Goal: Information Seeking & Learning: Learn about a topic

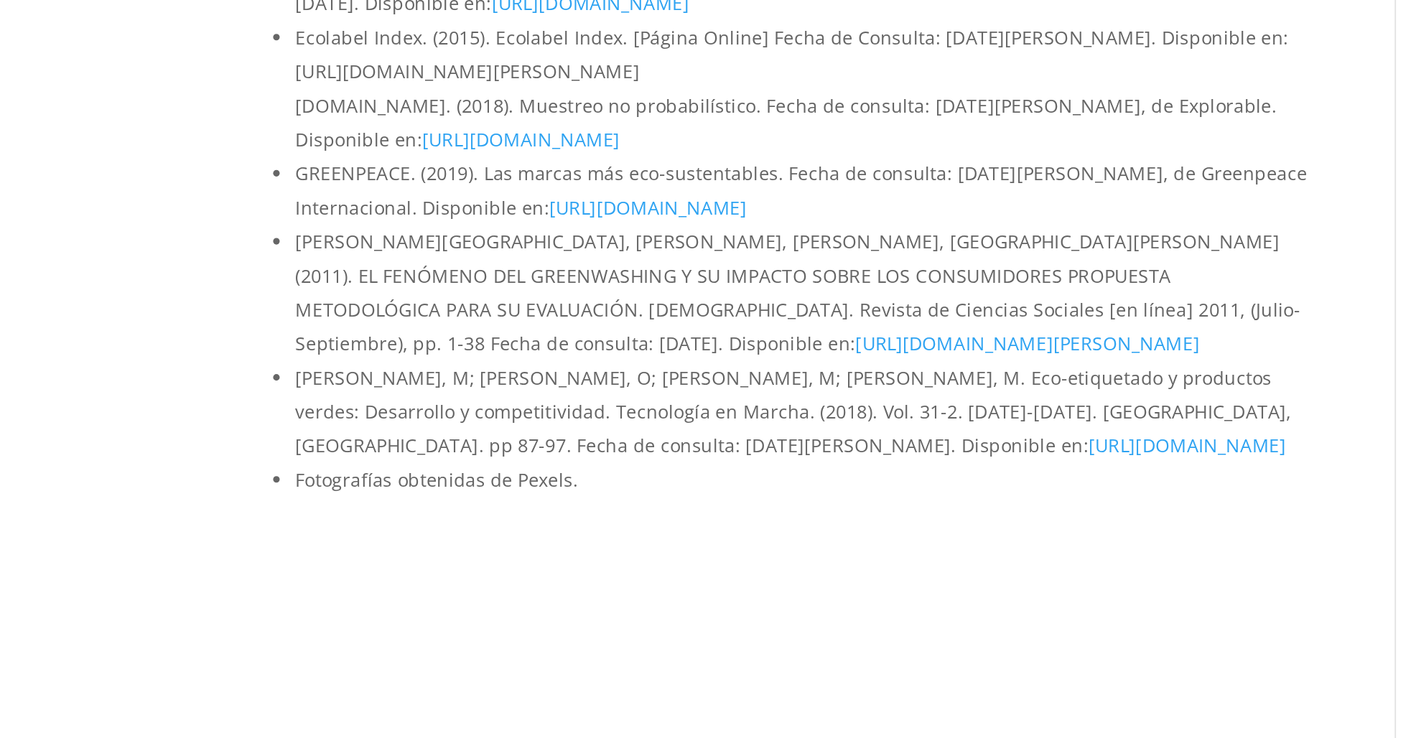
scroll to position [3630, 0]
click at [765, 570] on link "[URL][DOMAIN_NAME]" at bounding box center [819, 577] width 108 height 14
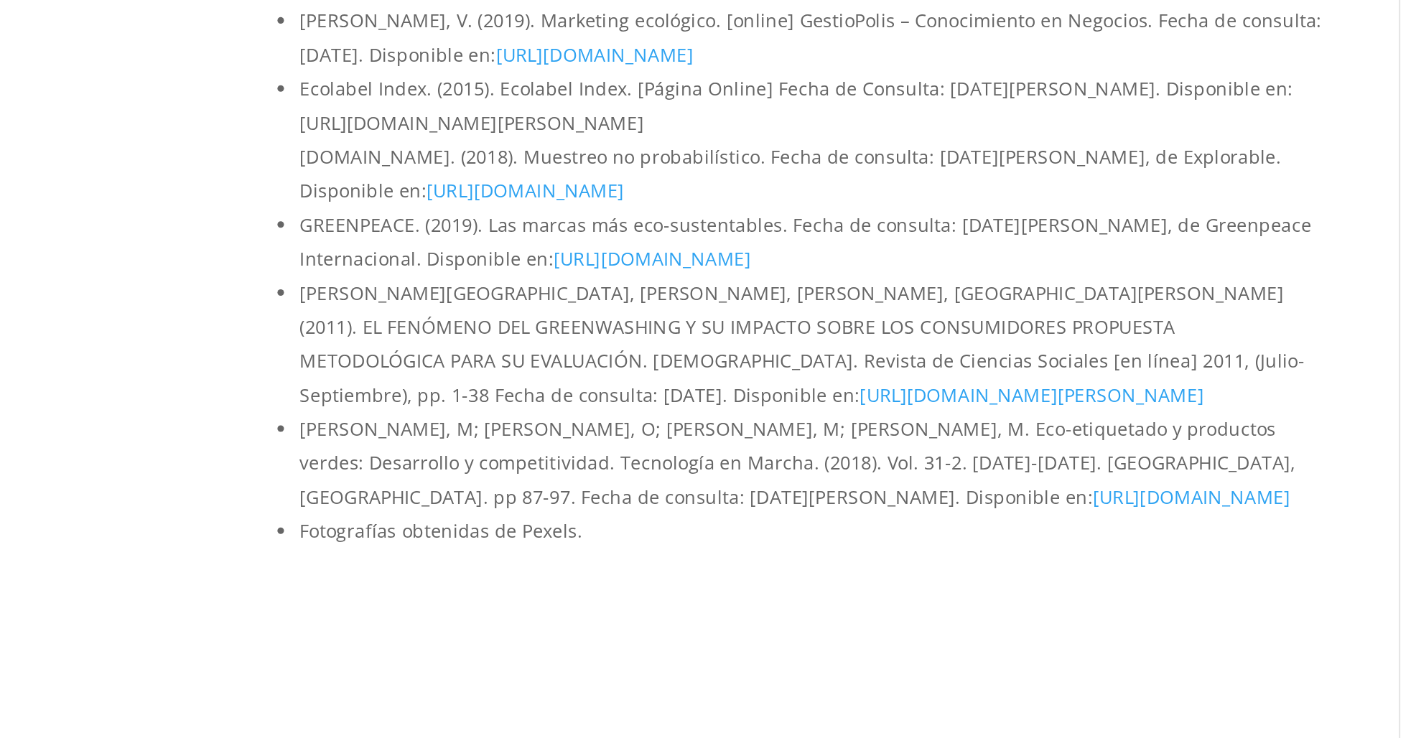
scroll to position [3862, 0]
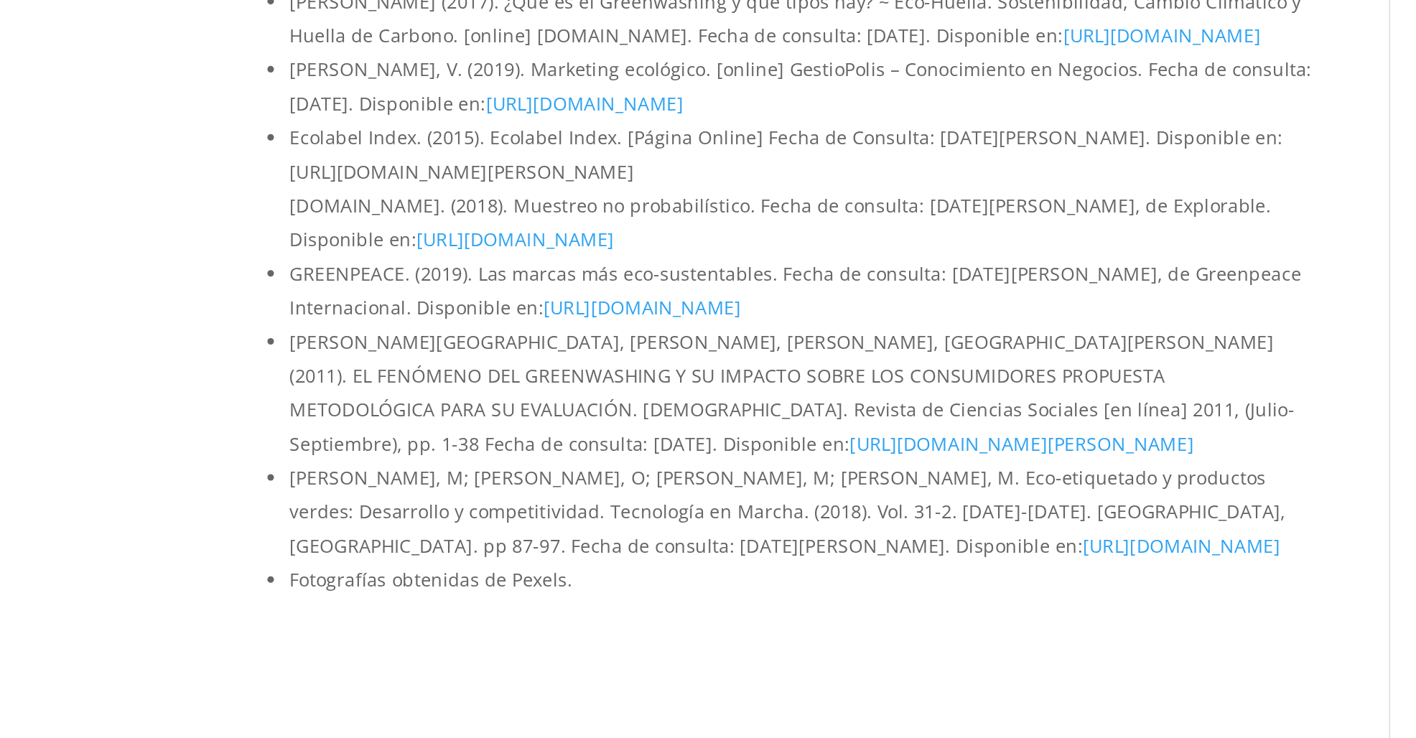
click at [638, 544] on link "[URL][DOMAIN_NAME][PERSON_NAME]" at bounding box center [732, 551] width 189 height 14
click at [551, 469] on link "[URL][DOMAIN_NAME]" at bounding box center [524, 476] width 108 height 14
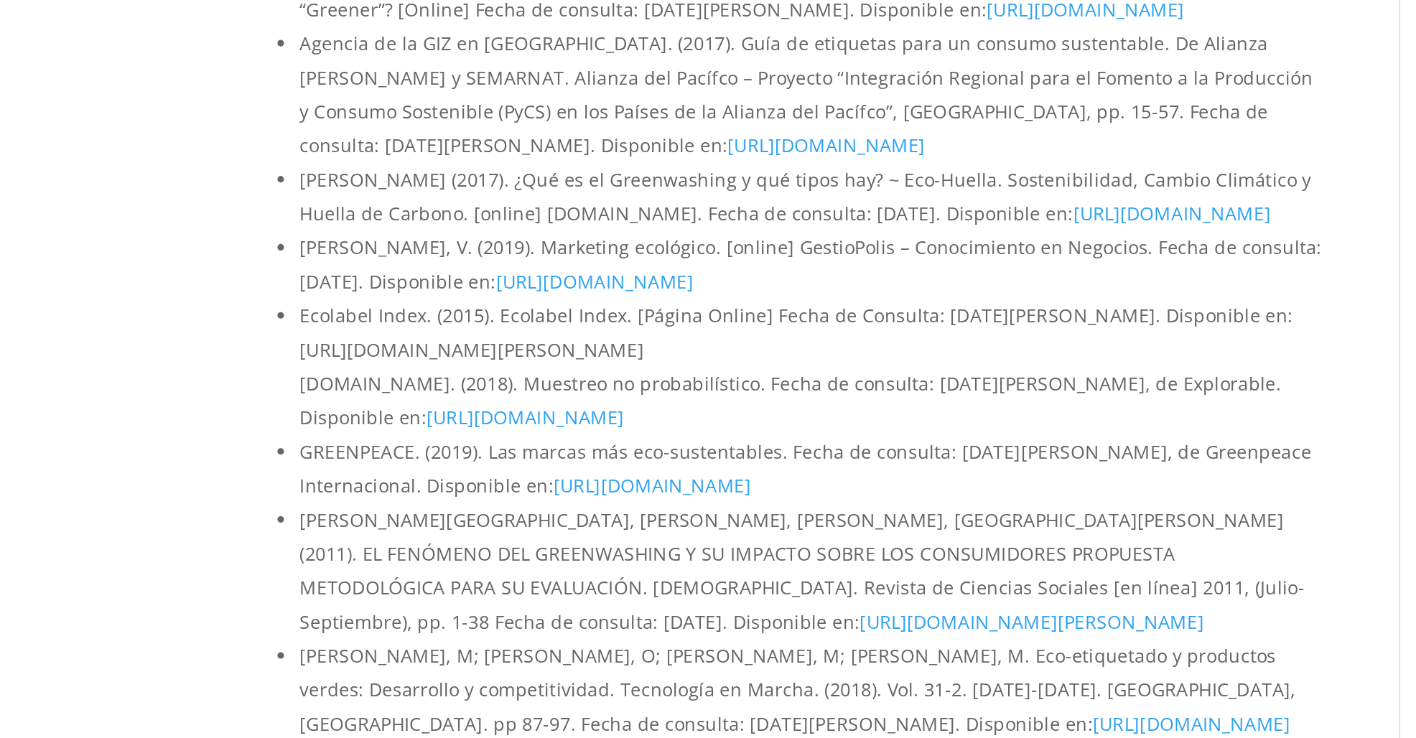
click at [755, 320] on link "[URL][DOMAIN_NAME]" at bounding box center [809, 327] width 108 height 14
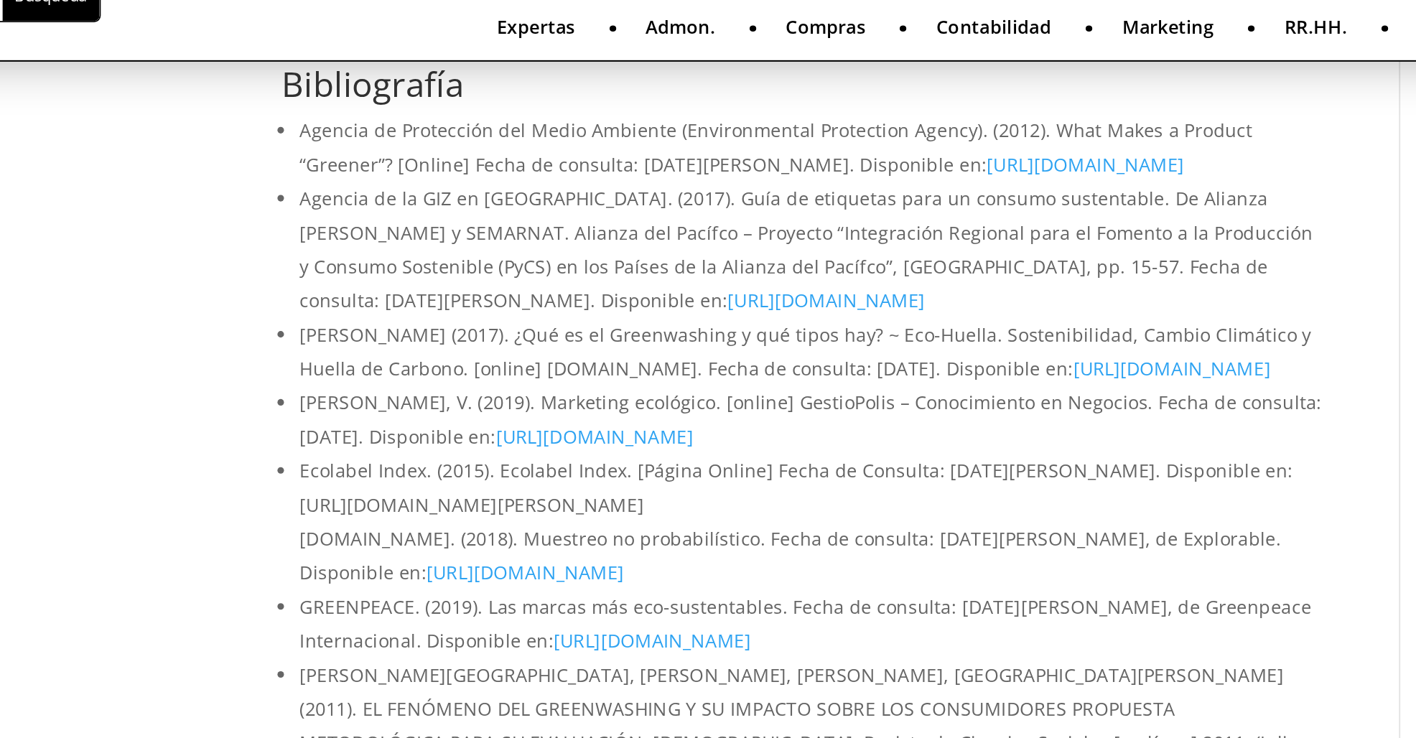
scroll to position [3862, 0]
